Goal: Navigation & Orientation: Find specific page/section

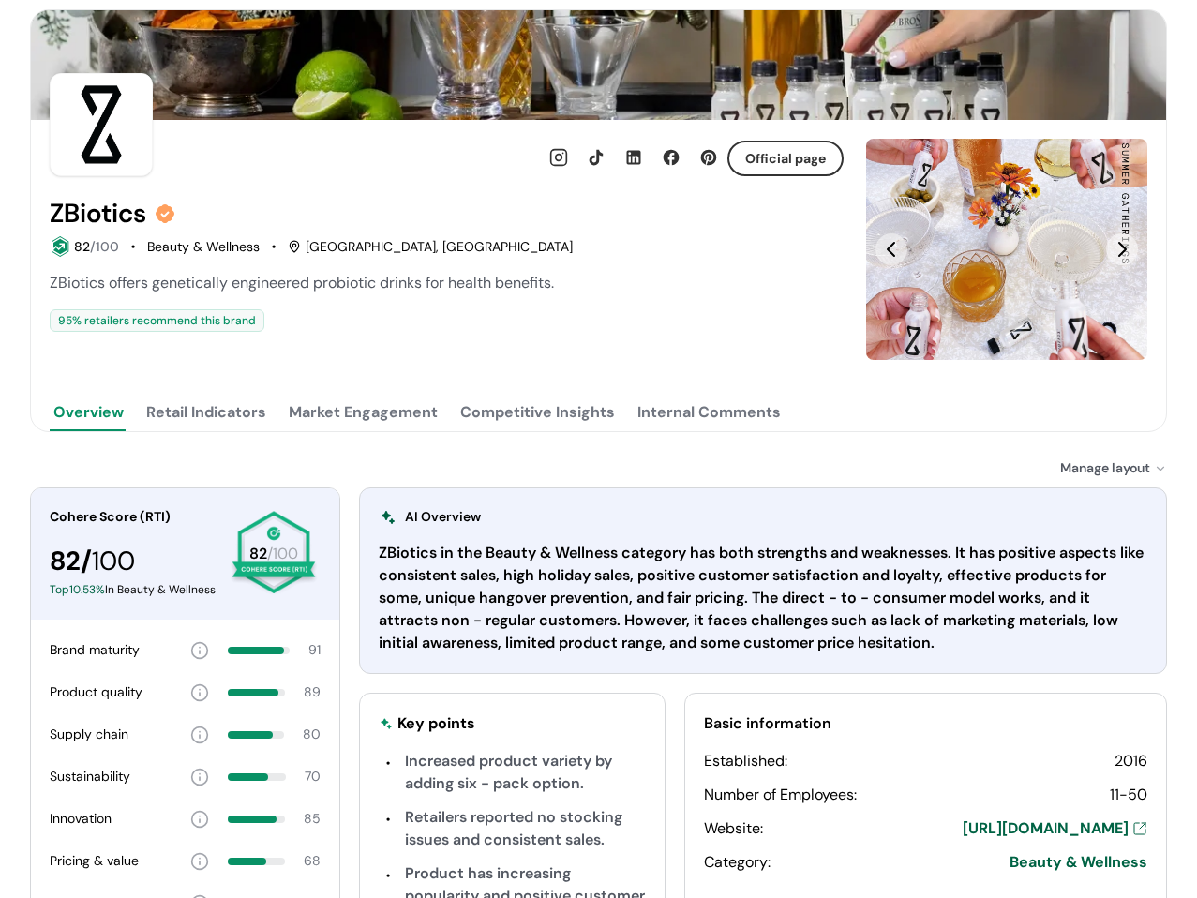
scroll to position [281, 0]
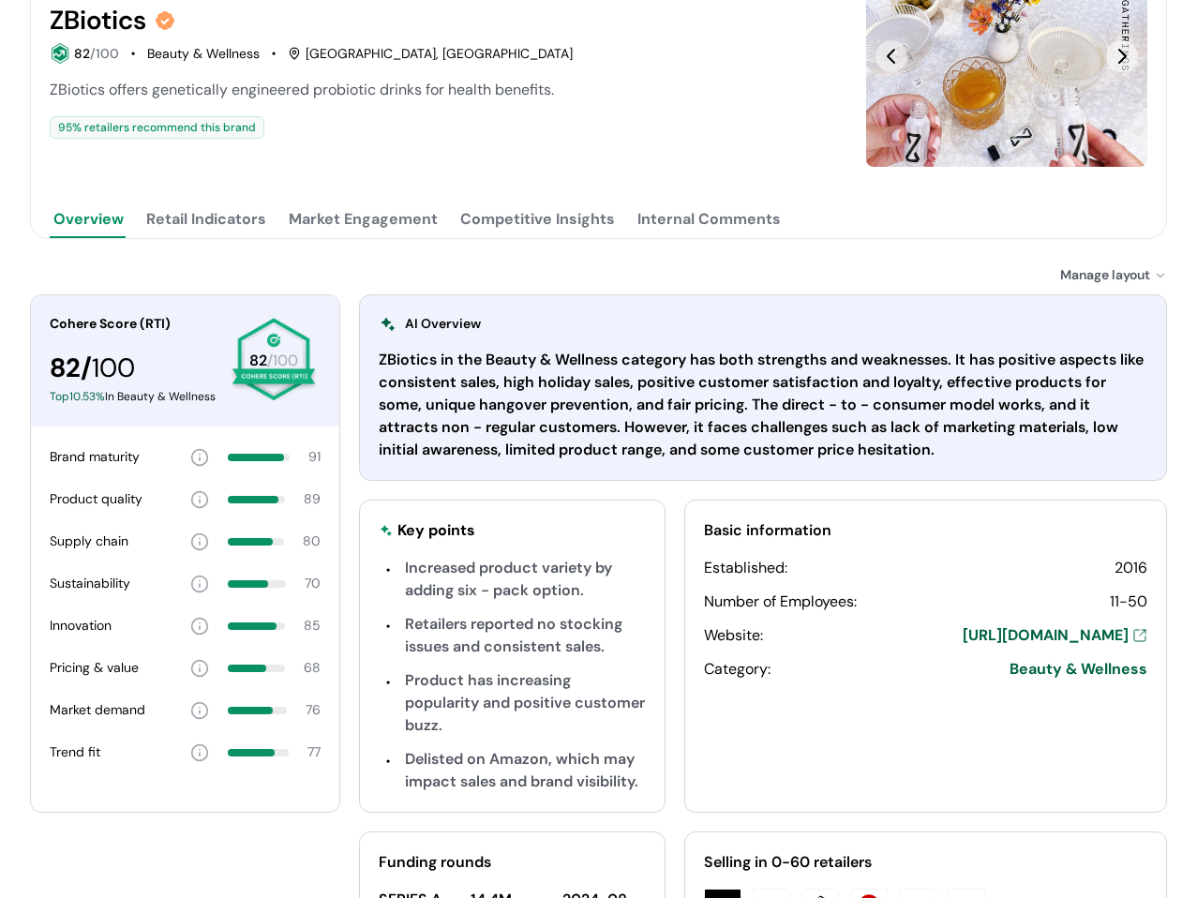
click at [628, 48] on div "82 /100 Beauty & Wellness San Francisco, CA" at bounding box center [447, 53] width 794 height 21
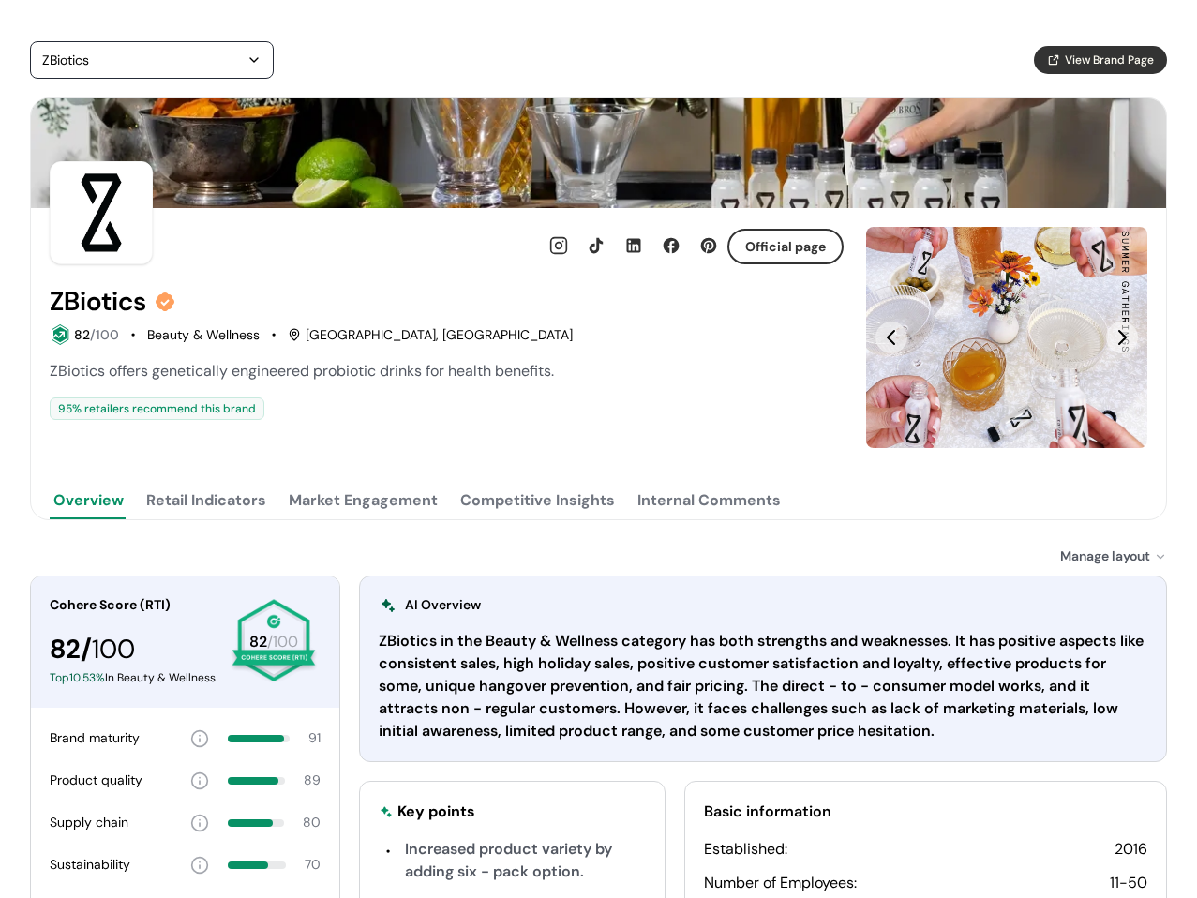
scroll to position [0, 0]
drag, startPoint x: 827, startPoint y: 163, endPoint x: 810, endPoint y: 167, distance: 17.3
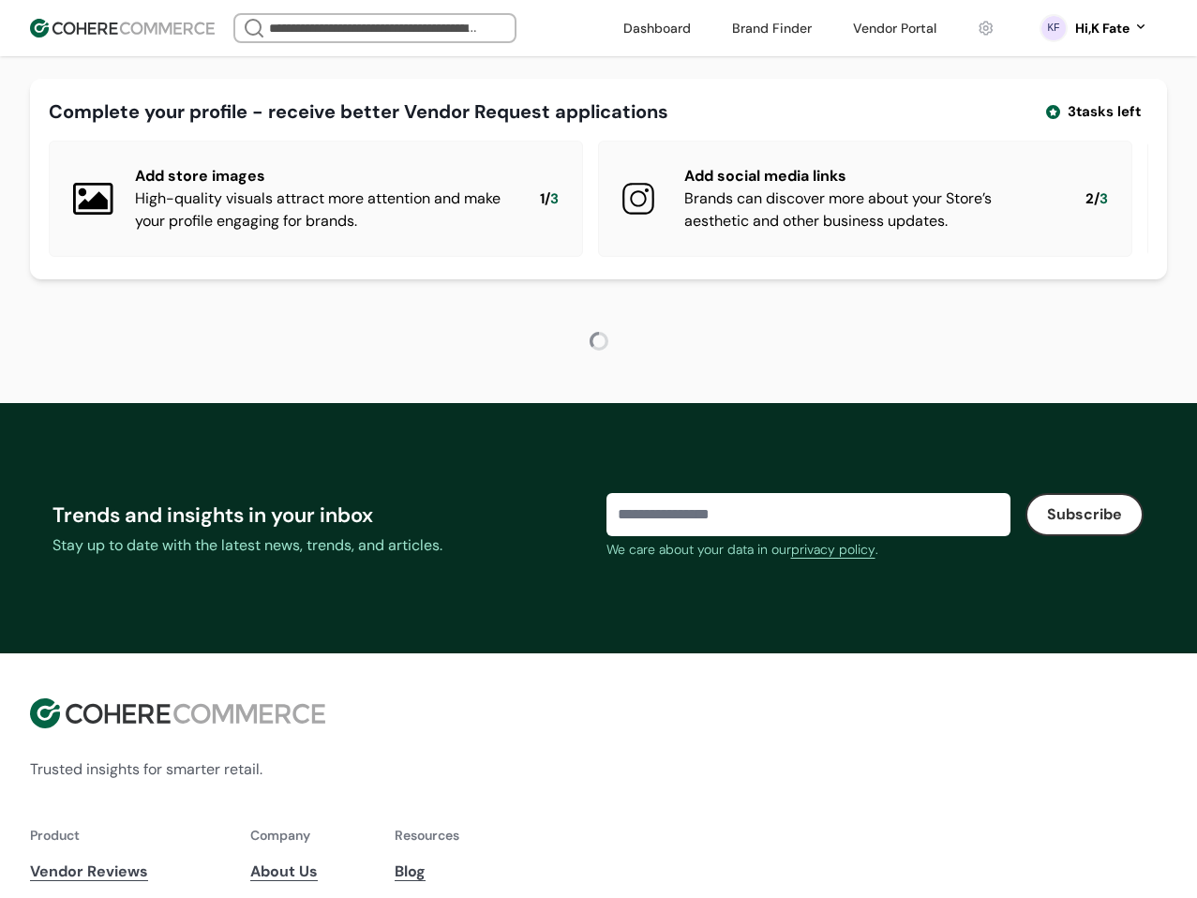
click at [895, 40] on link at bounding box center [895, 28] width 106 height 28
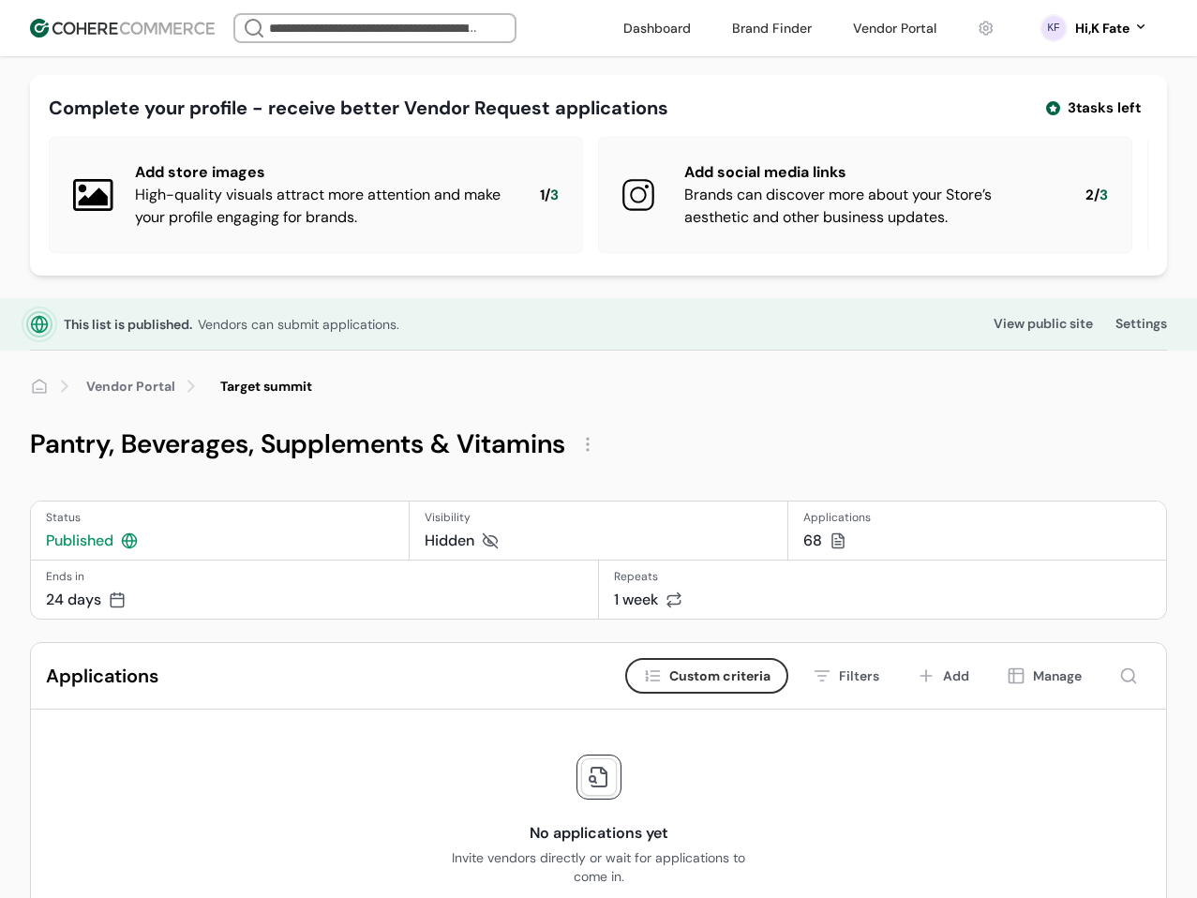
scroll to position [94, 0]
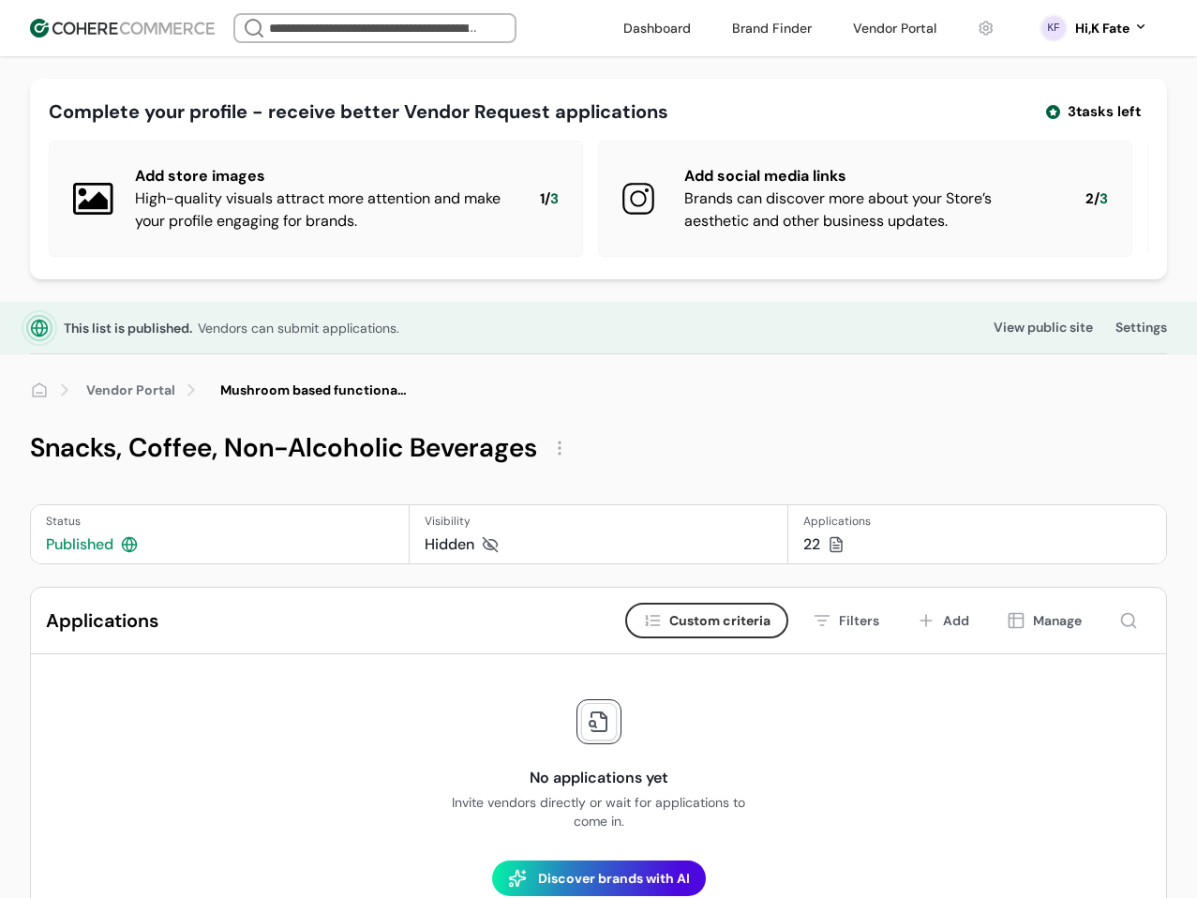
click at [1103, 24] on div "Hi, K Fate" at bounding box center [1102, 29] width 54 height 20
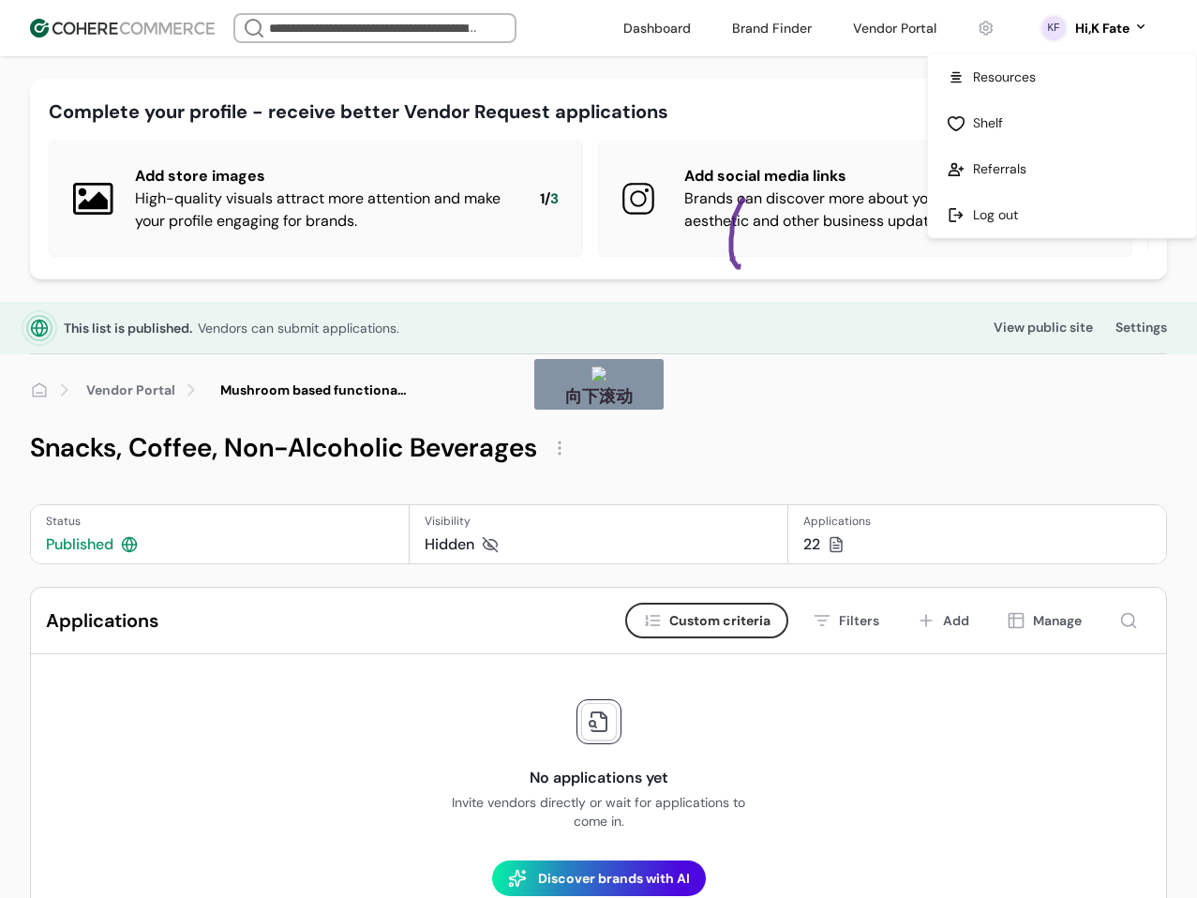
drag, startPoint x: 744, startPoint y: 198, endPoint x: 781, endPoint y: 265, distance: 76.8
